Goal: Register for event/course

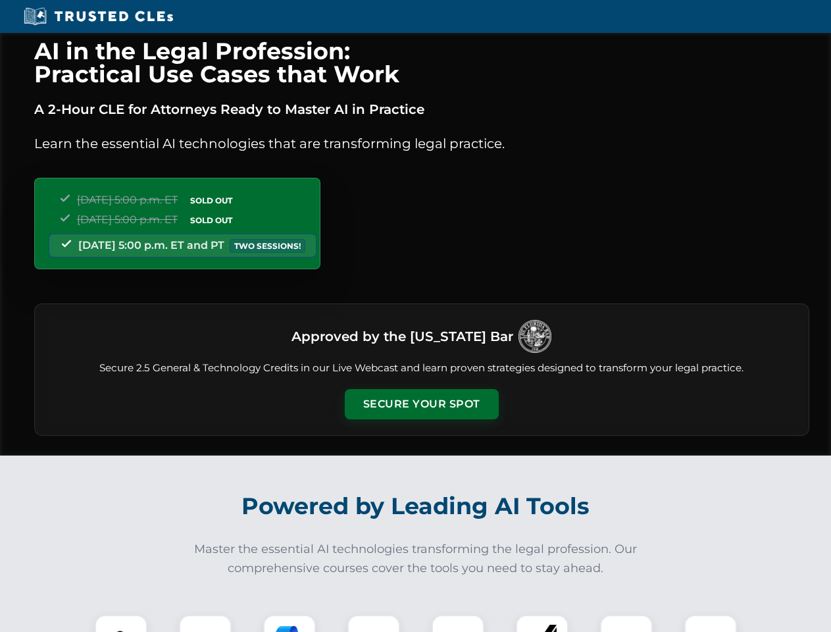
click at [421, 404] on button "Secure Your Spot" at bounding box center [422, 404] width 154 height 30
click at [121, 623] on img at bounding box center [121, 641] width 38 height 38
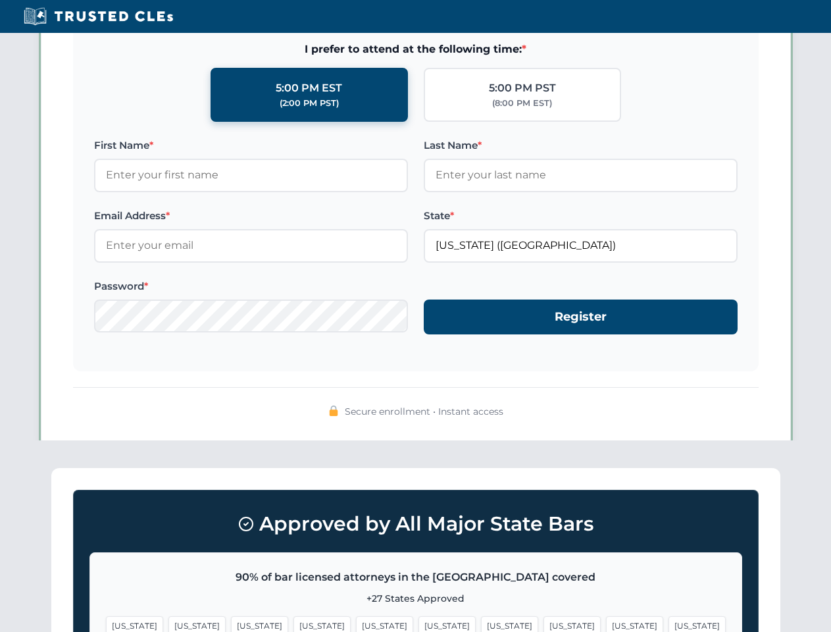
click at [481, 623] on span "[US_STATE]" at bounding box center [509, 625] width 57 height 19
click at [606, 623] on span "[US_STATE]" at bounding box center [634, 625] width 57 height 19
